Goal: Information Seeking & Learning: Find specific fact

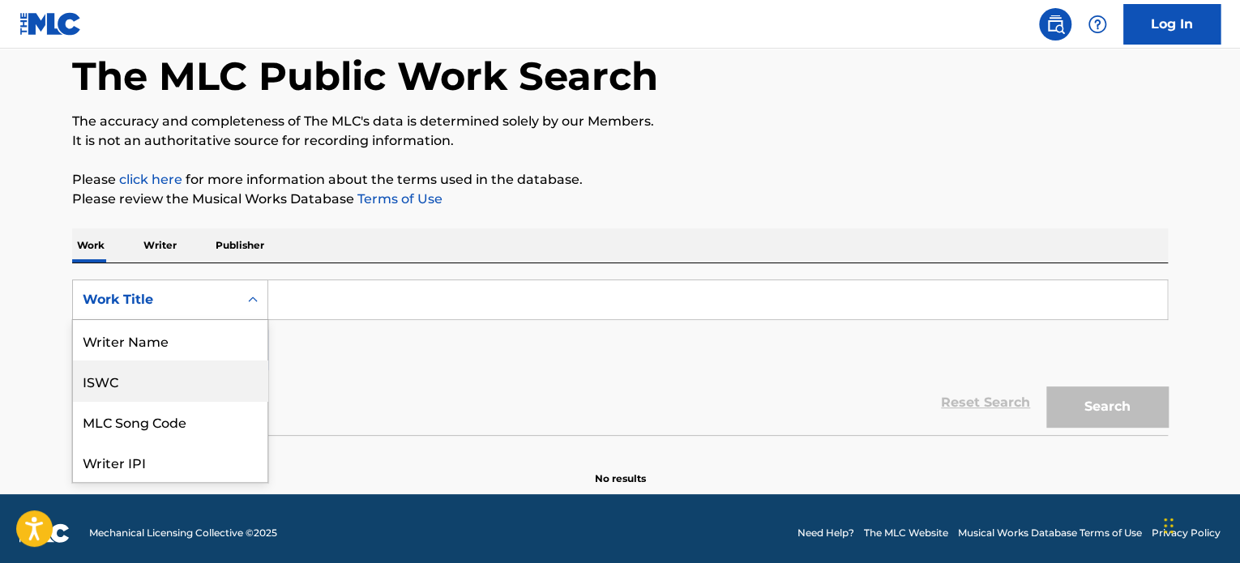
click at [132, 390] on div "ISWC" at bounding box center [170, 381] width 195 height 41
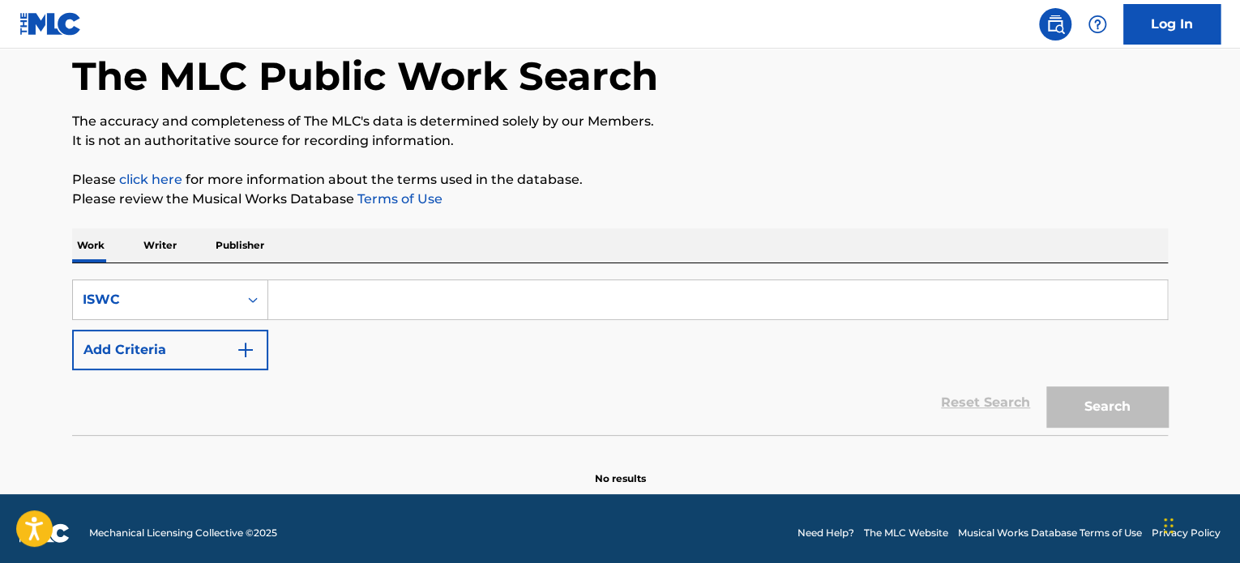
click at [339, 287] on input "Search Form" at bounding box center [717, 299] width 899 height 39
paste input "T8041903258"
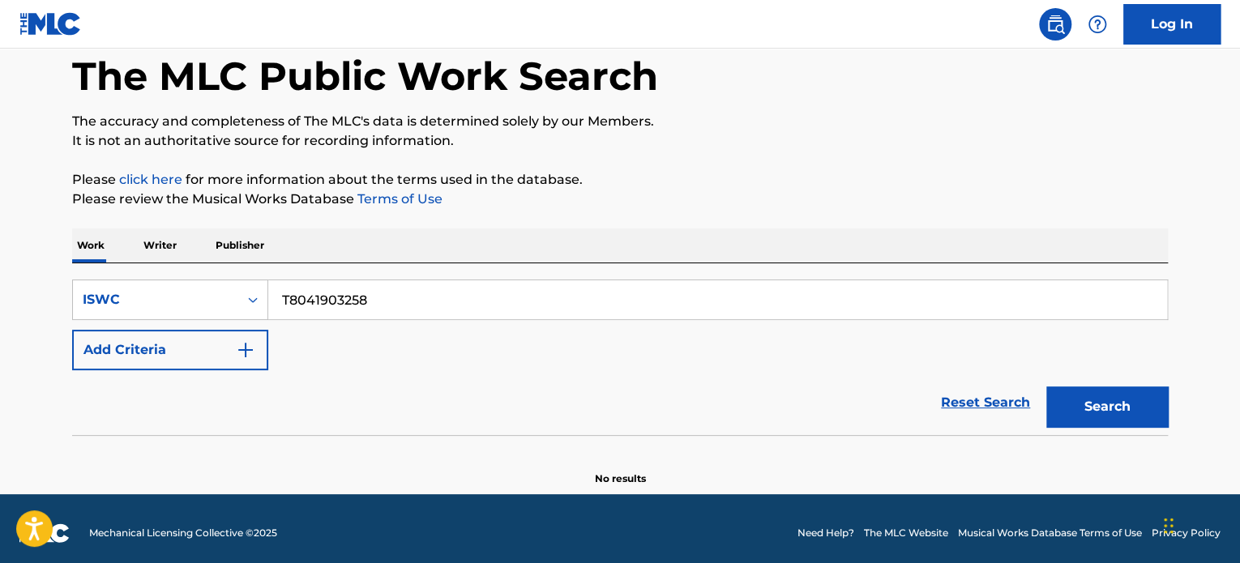
type input "T8041903258"
click at [1103, 411] on button "Search" at bounding box center [1108, 407] width 122 height 41
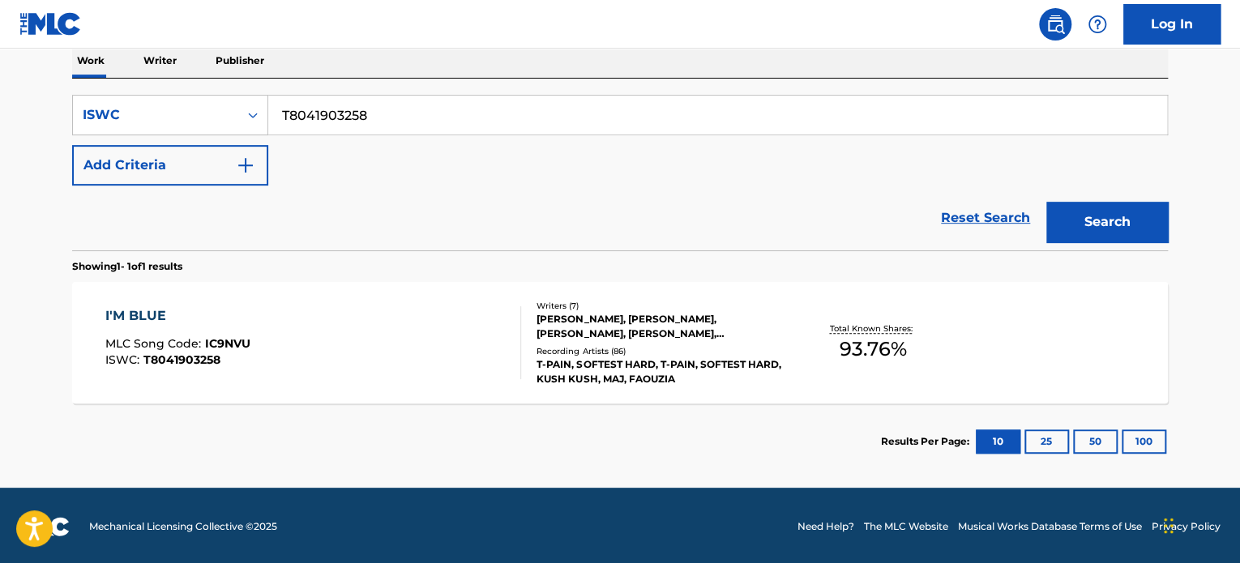
scroll to position [268, 0]
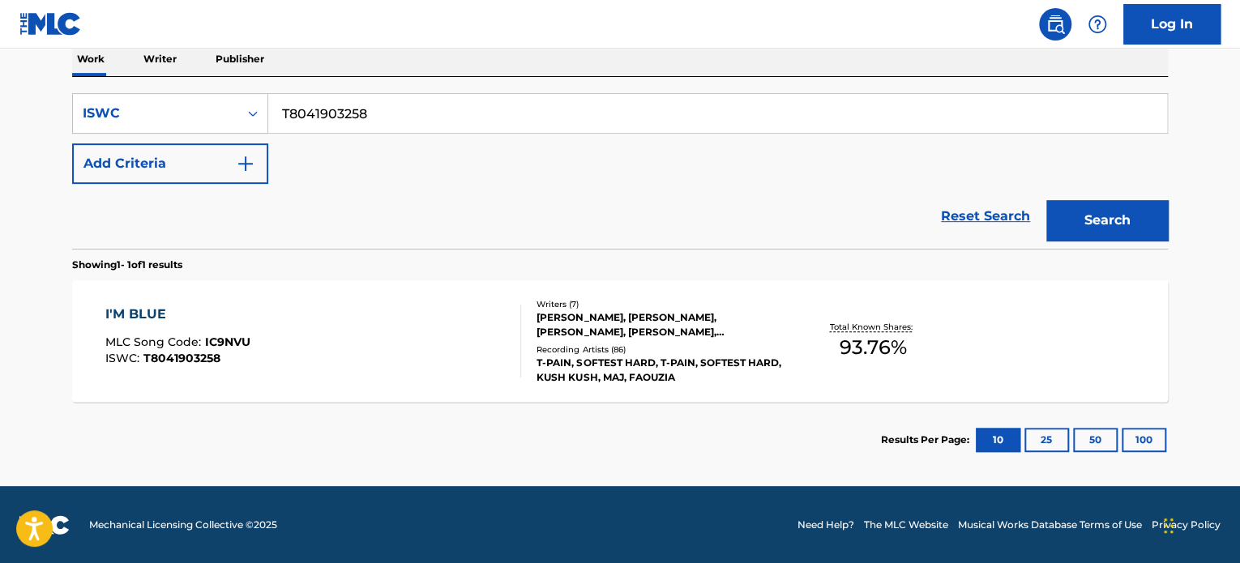
click at [552, 333] on div "[PERSON_NAME], [PERSON_NAME], [PERSON_NAME], [PERSON_NAME], [PERSON_NAME], [PER…" at bounding box center [659, 324] width 245 height 29
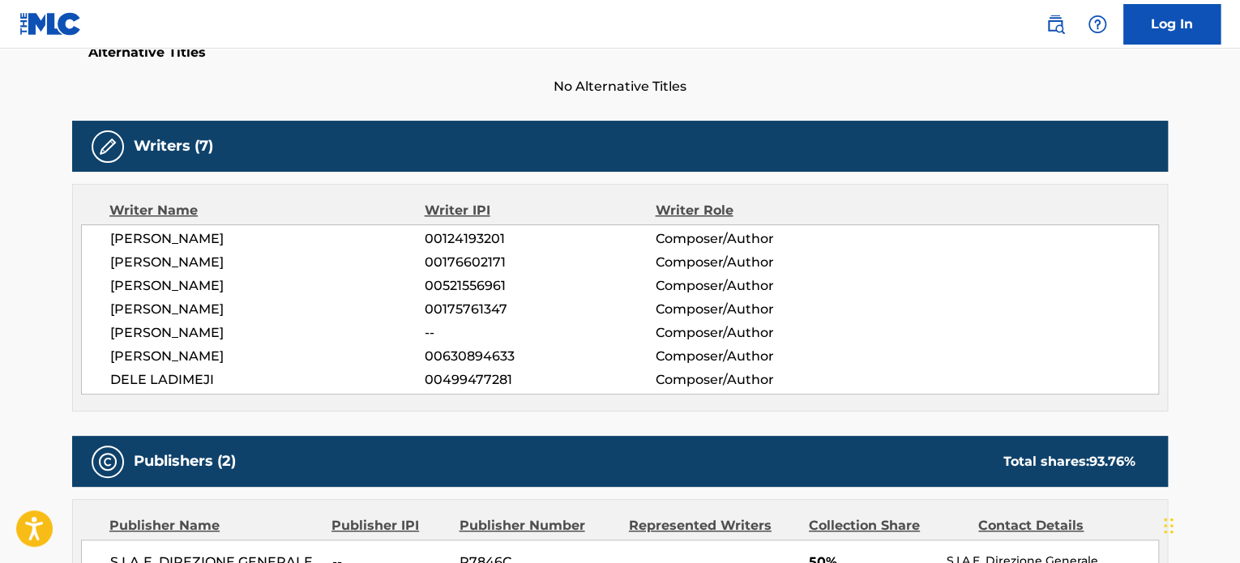
scroll to position [486, 0]
